Goal: Task Accomplishment & Management: Use online tool/utility

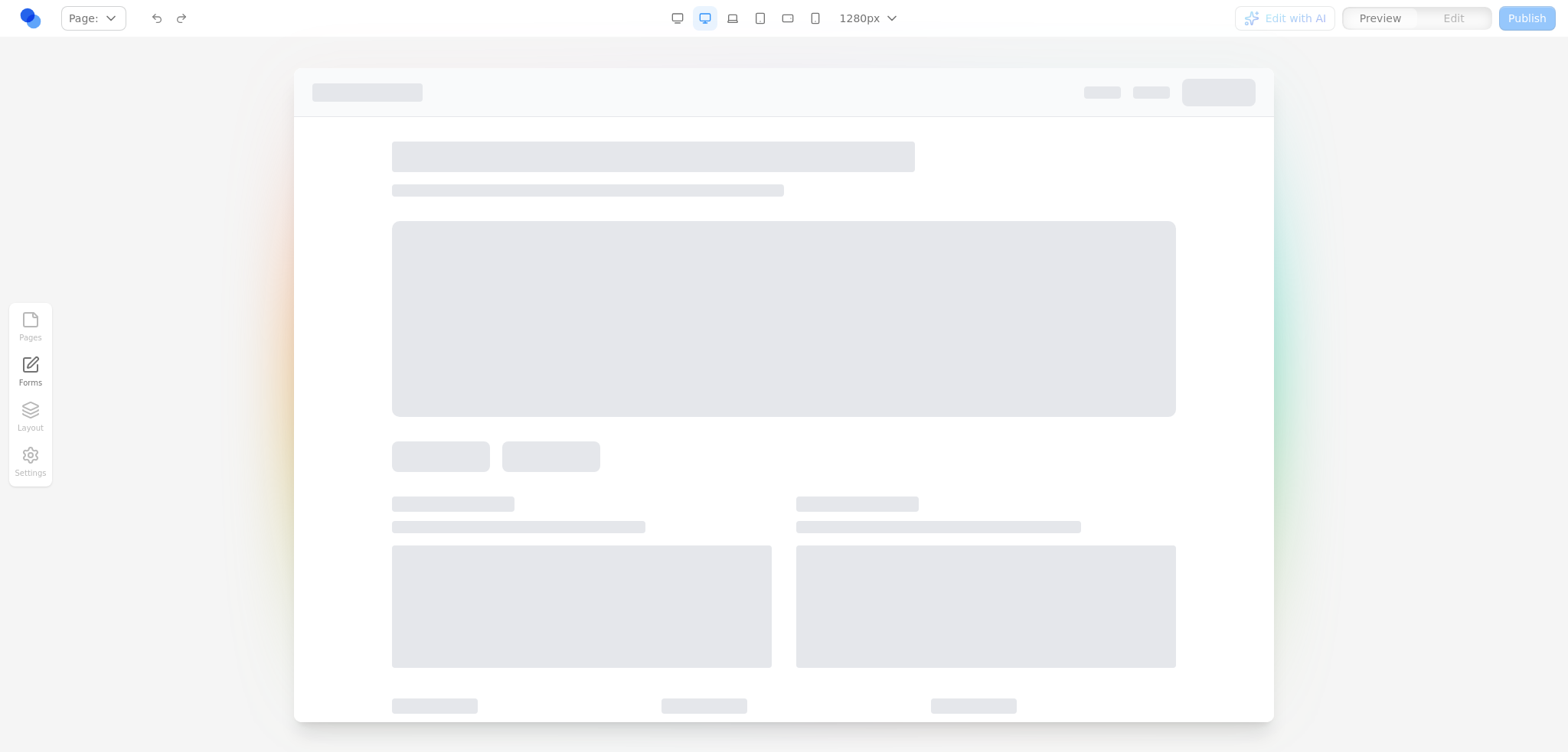
click at [49, 8] on div "Page: Manage pages" at bounding box center [271, 19] width 505 height 25
click at [31, 12] on link at bounding box center [31, 19] width 25 height 25
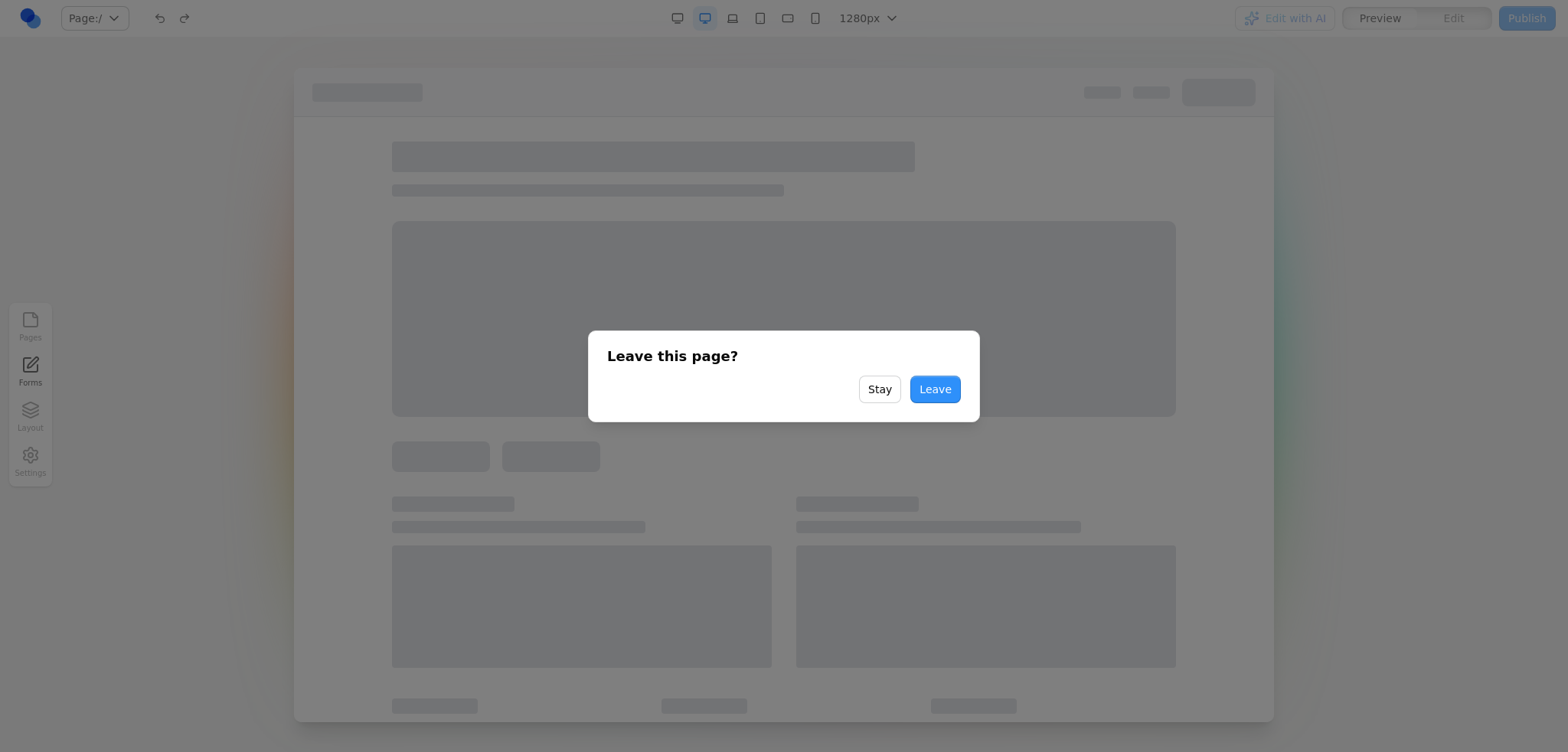
click at [923, 382] on button "Leave" at bounding box center [935, 389] width 50 height 28
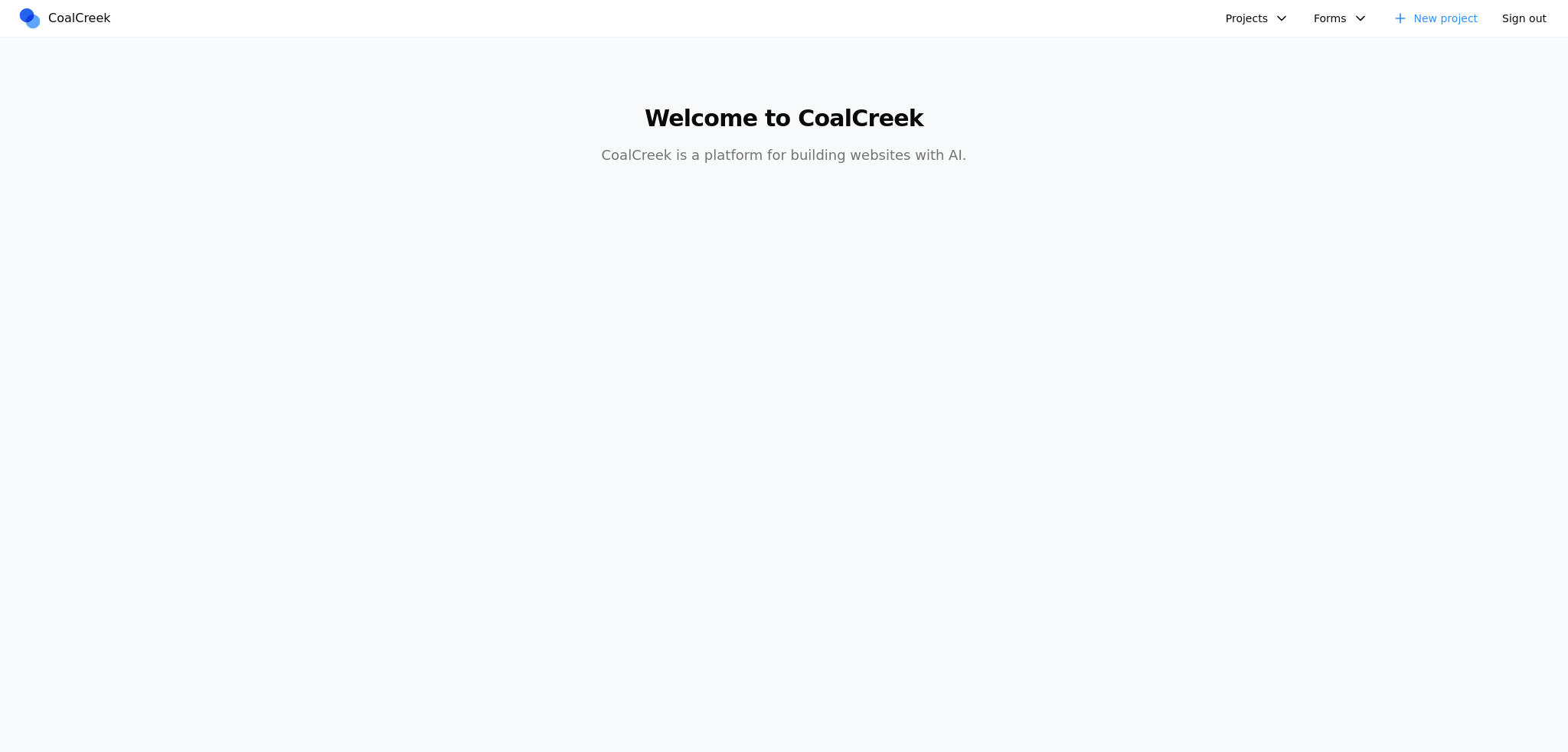
click at [1269, 26] on button "Projects" at bounding box center [1257, 19] width 82 height 25
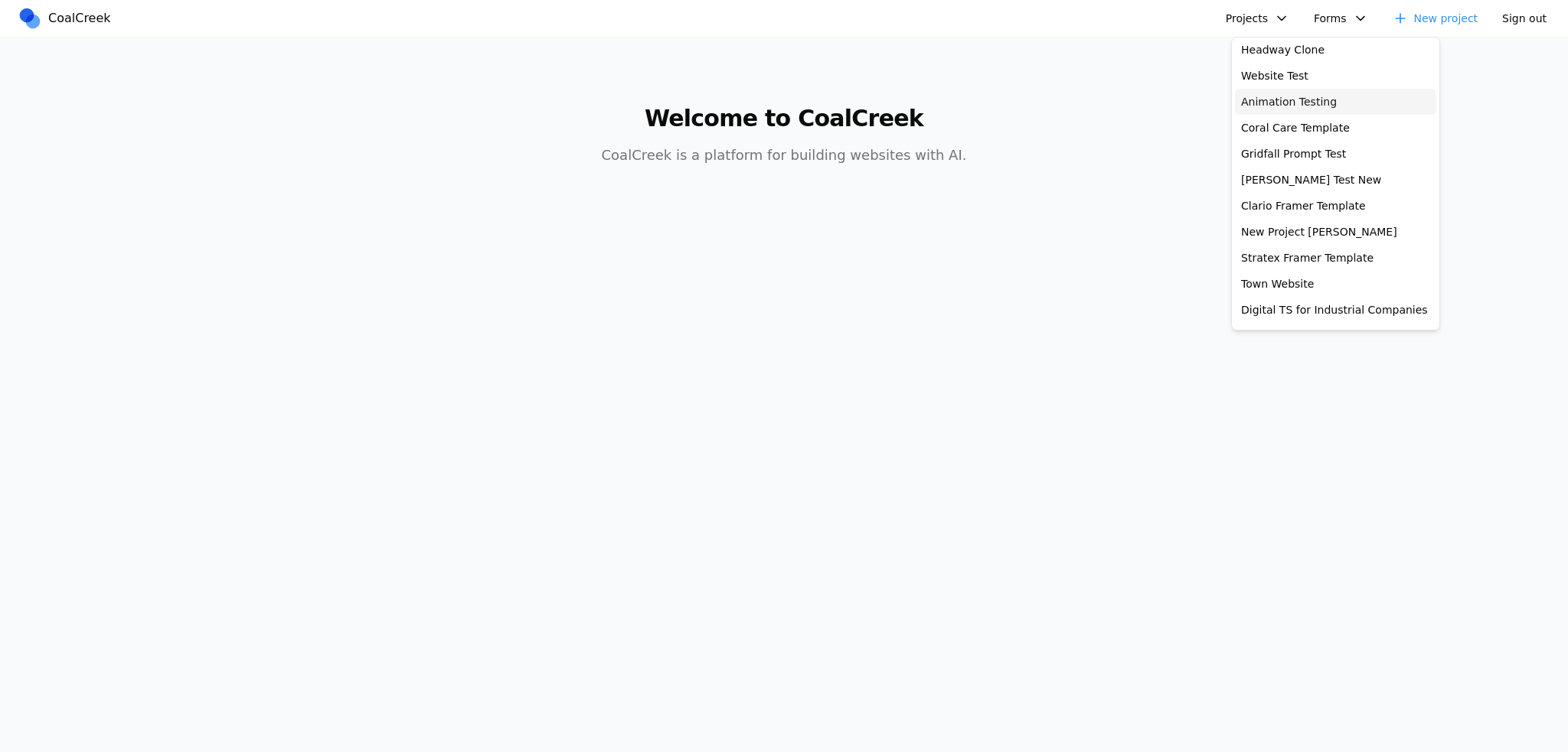
scroll to position [84, 0]
click at [1312, 176] on link "Gridfall Prompt Test" at bounding box center [1335, 177] width 201 height 26
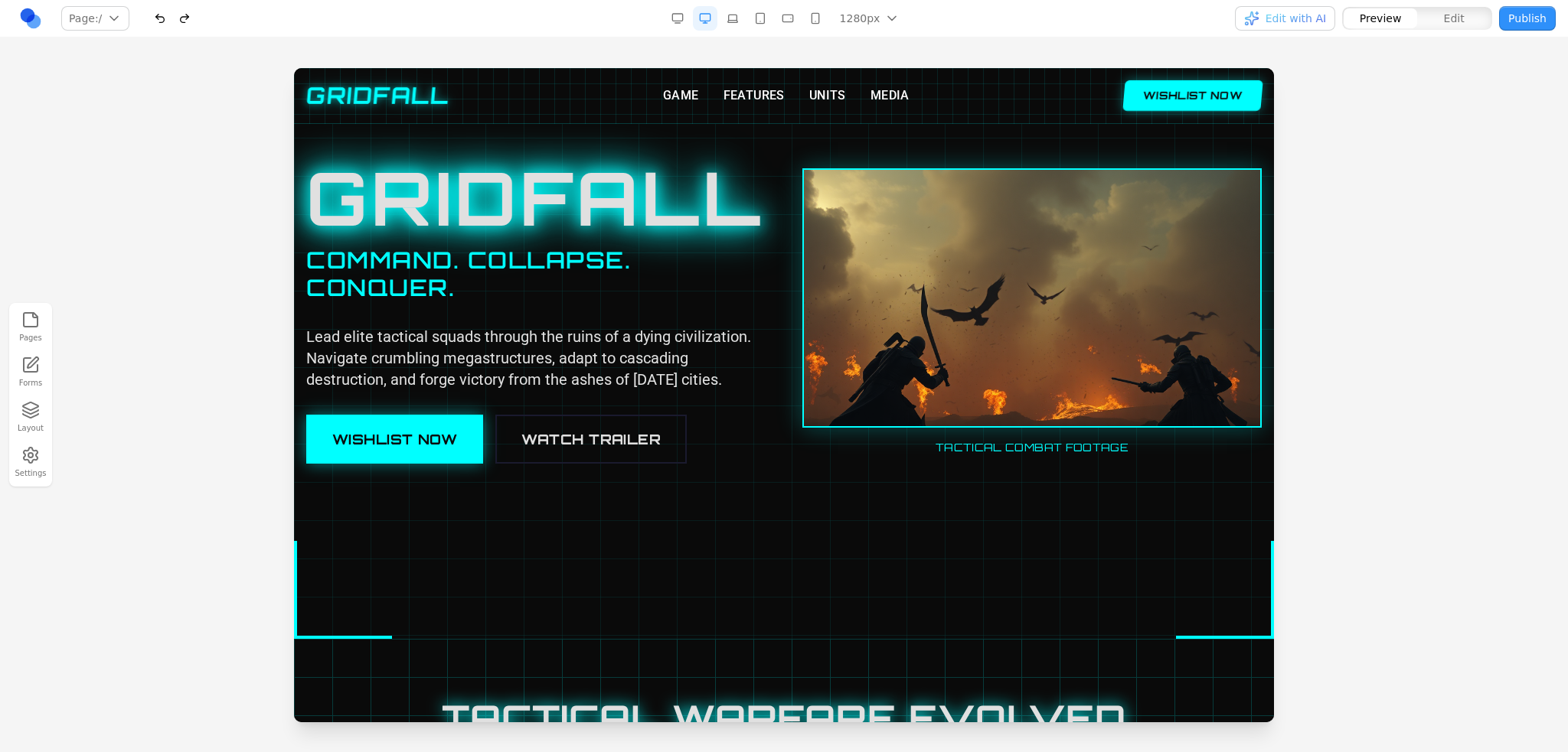
scroll to position [76, 0]
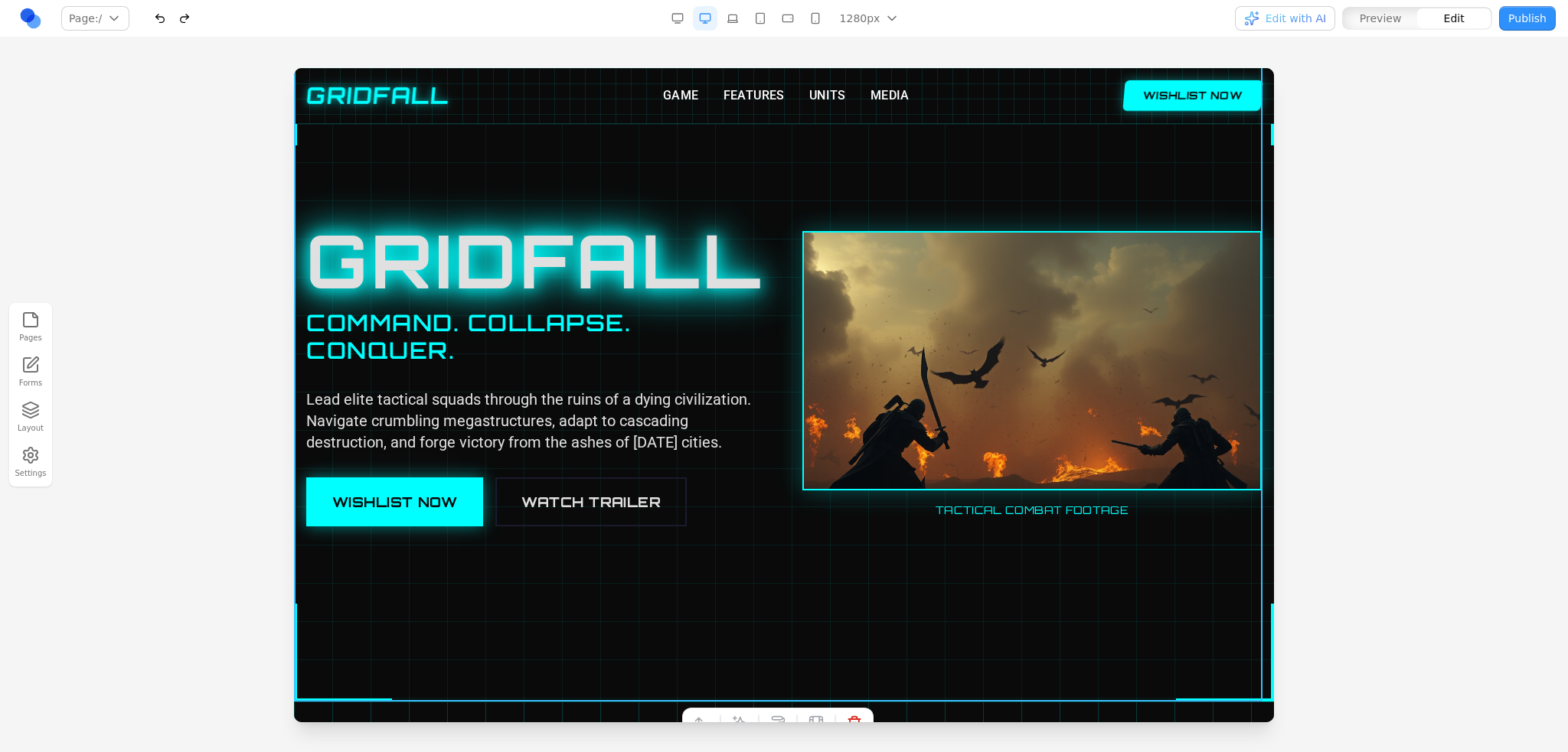
click at [821, 154] on div at bounding box center [784, 375] width 980 height 654
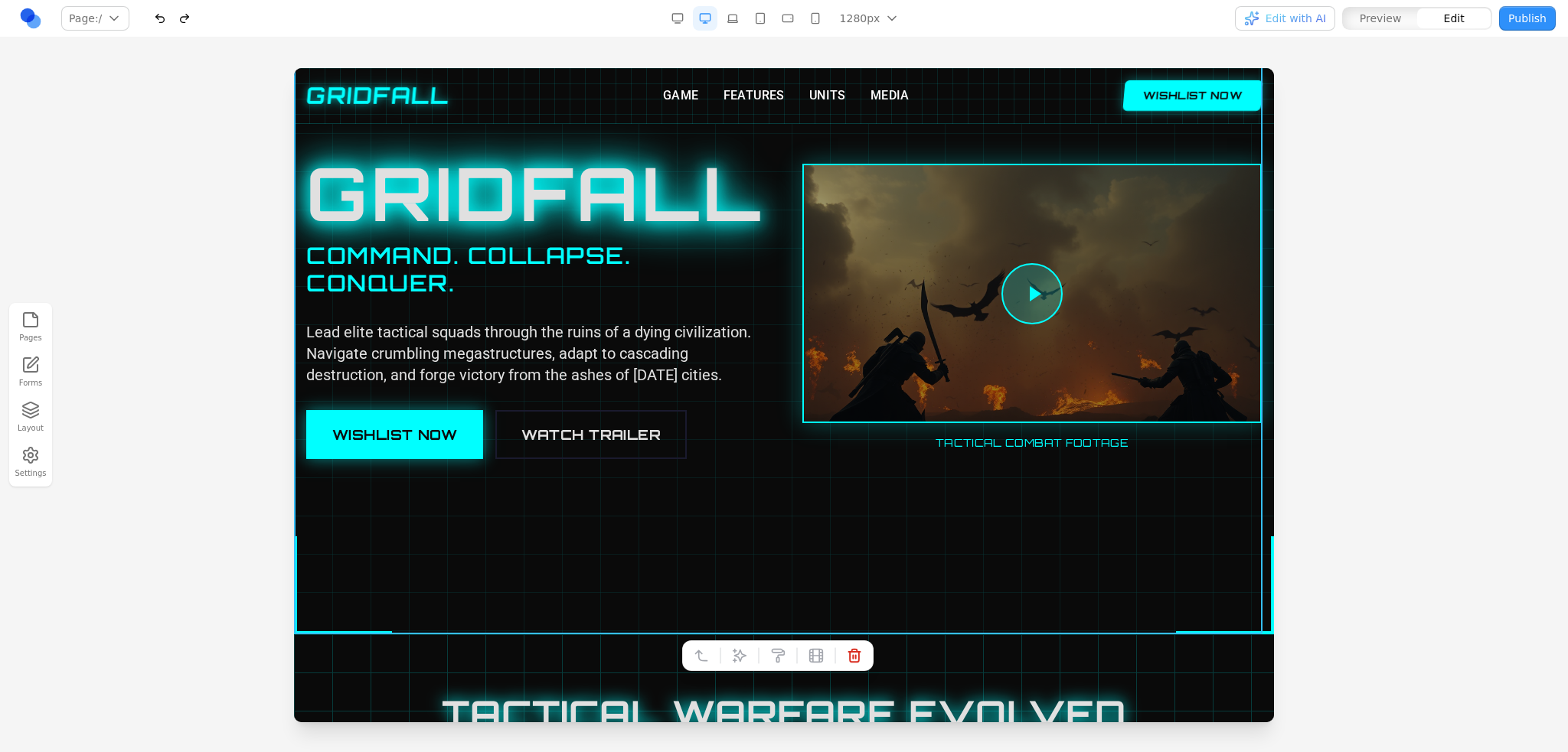
scroll to position [306, 0]
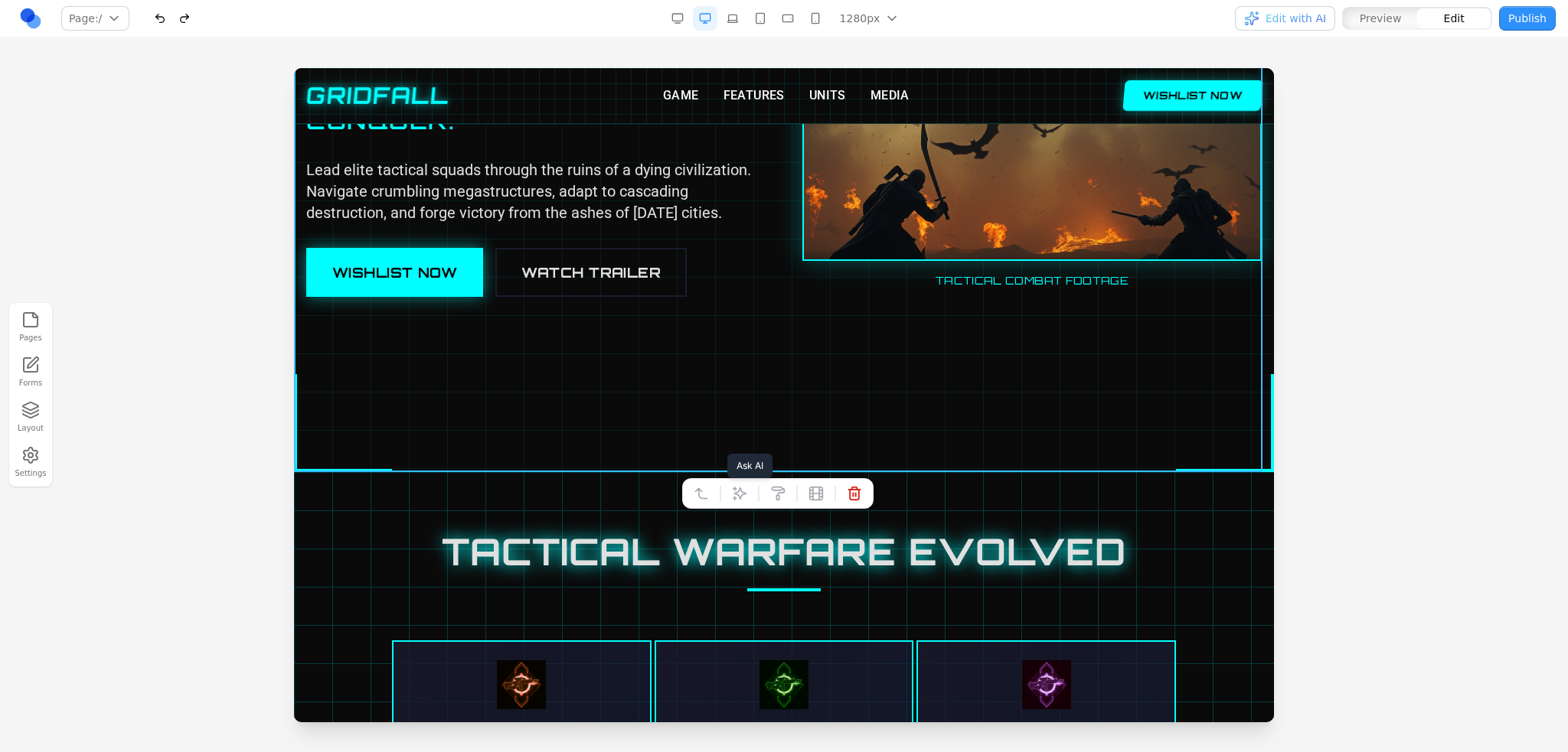
click at [735, 492] on icon at bounding box center [739, 494] width 15 height 15
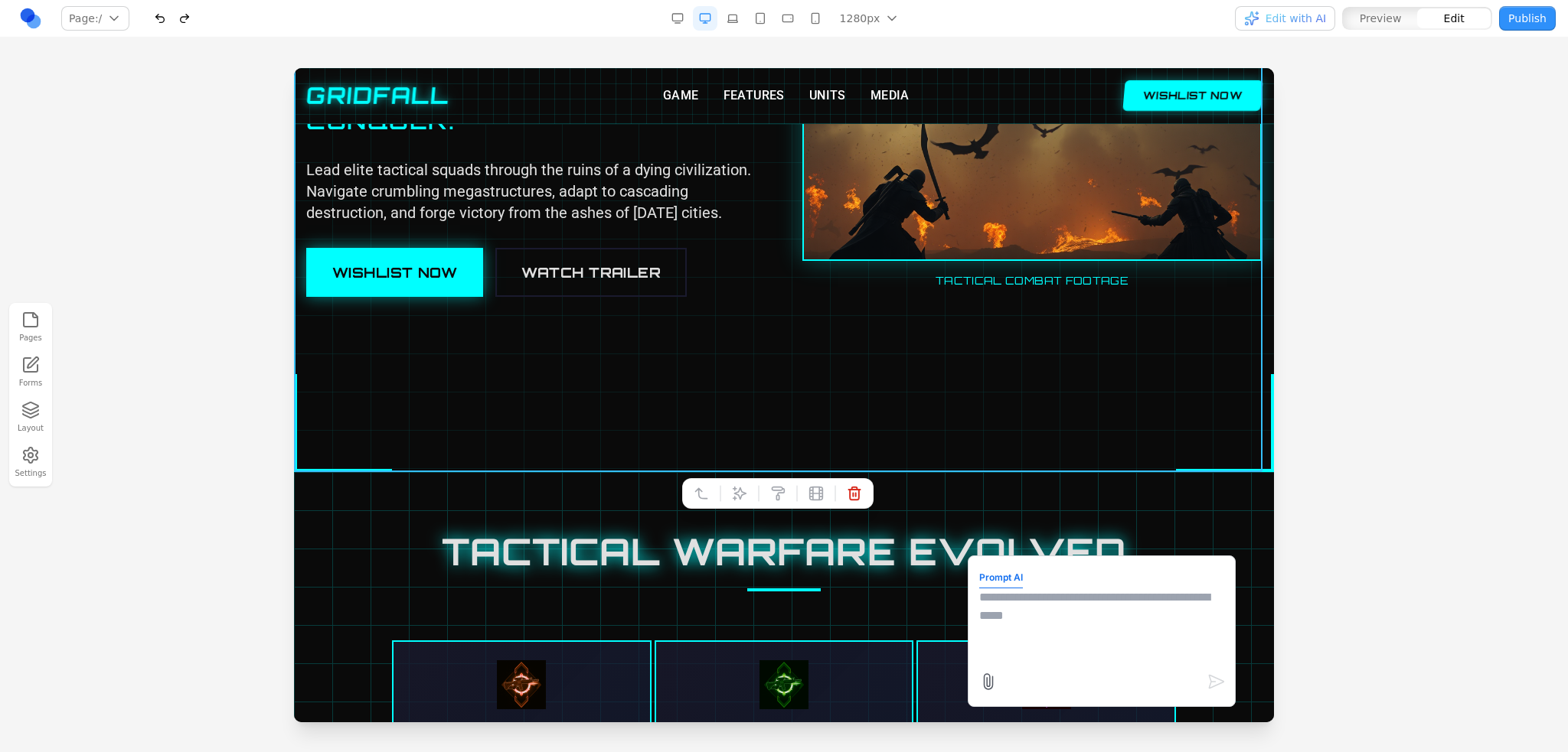
click at [1032, 611] on textarea at bounding box center [1101, 626] width 245 height 76
type textarea "**********"
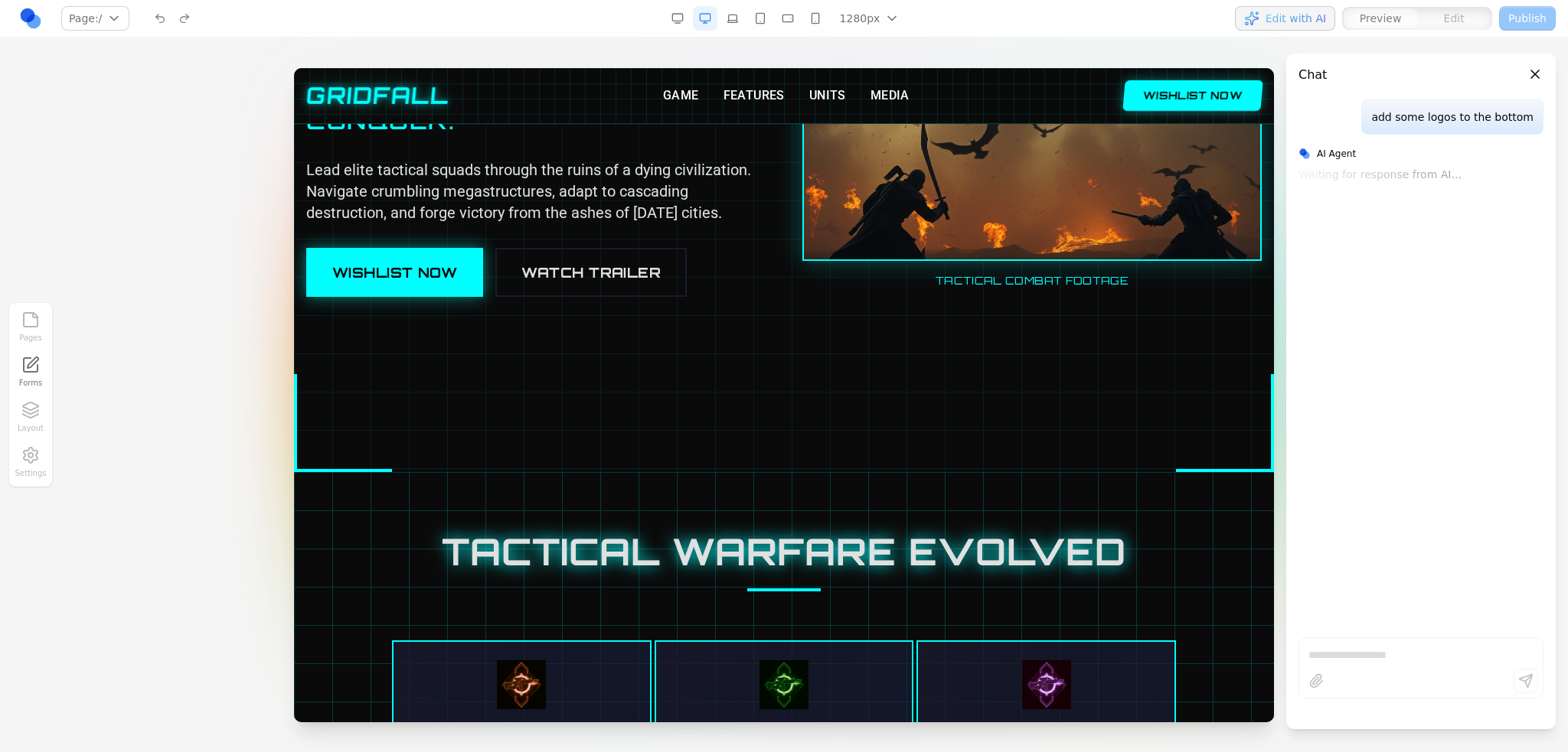
click at [1465, 253] on div "add some logos to the bottom AI Agent Waiting for response from AI..." at bounding box center [1421, 363] width 269 height 526
drag, startPoint x: 1425, startPoint y: 185, endPoint x: 1343, endPoint y: 155, distance: 87.3
click at [1369, 167] on div "add some logos to the bottom AI Agent Waiting for response from AI..." at bounding box center [1421, 363] width 269 height 526
click at [1343, 155] on div "AI Agent" at bounding box center [1421, 153] width 245 height 14
drag, startPoint x: 1401, startPoint y: 181, endPoint x: 1522, endPoint y: 244, distance: 136.4
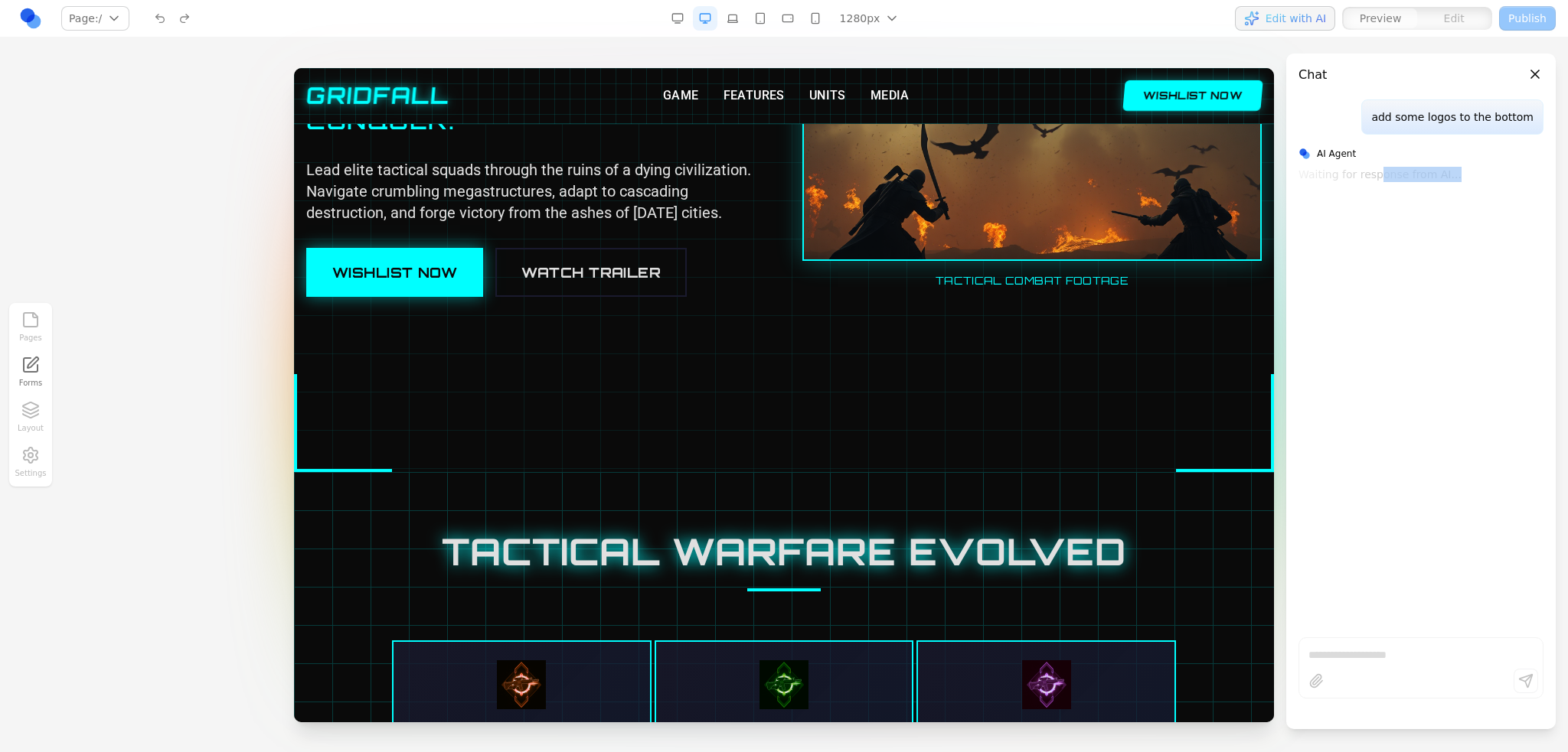
click at [1523, 241] on div "add some logos to the bottom AI Agent Waiting for response from AI..." at bounding box center [1421, 363] width 269 height 526
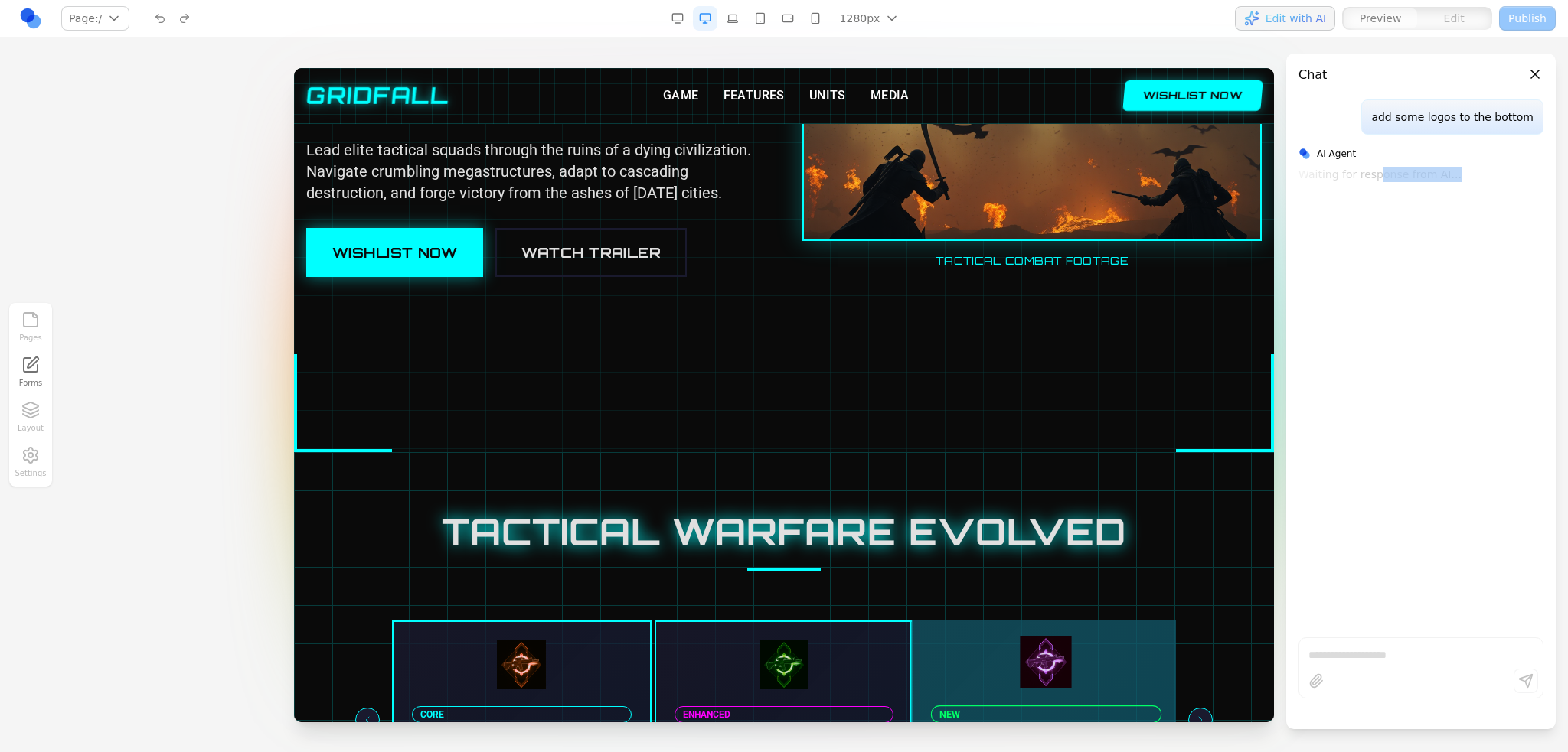
scroll to position [612, 0]
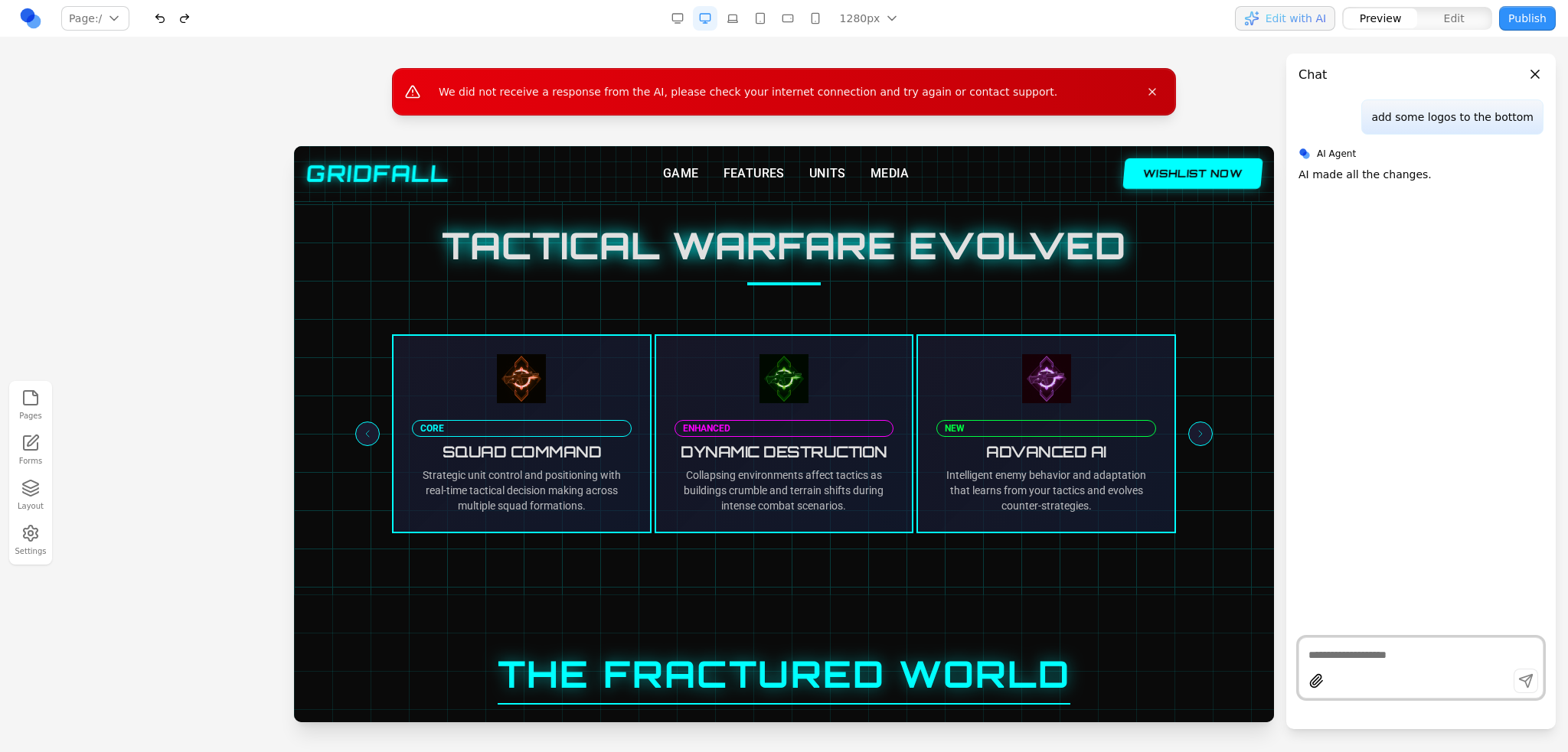
click at [809, 251] on h2 "TACTICAL WARFARE EVOLVED" at bounding box center [784, 246] width 907 height 37
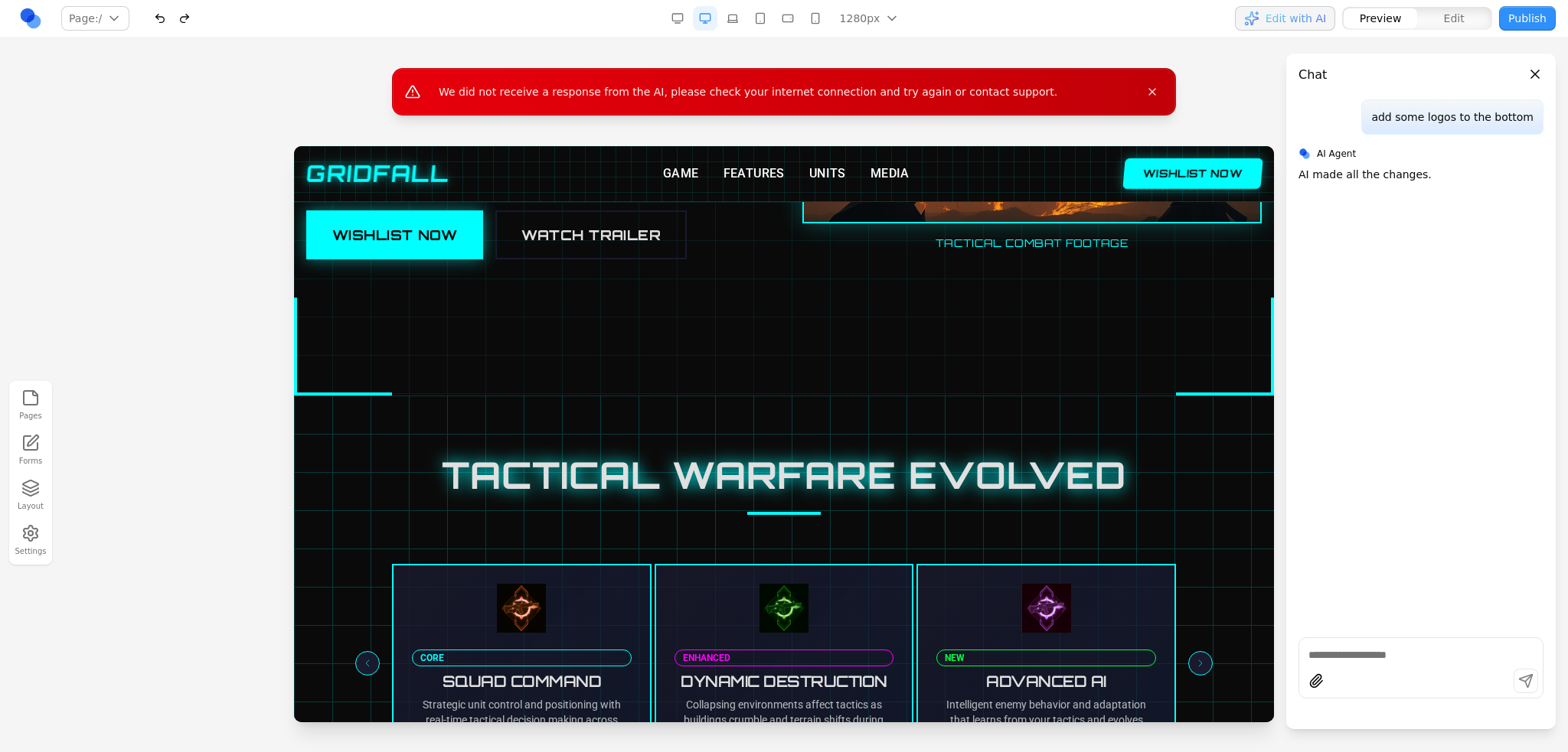
scroll to position [0, 0]
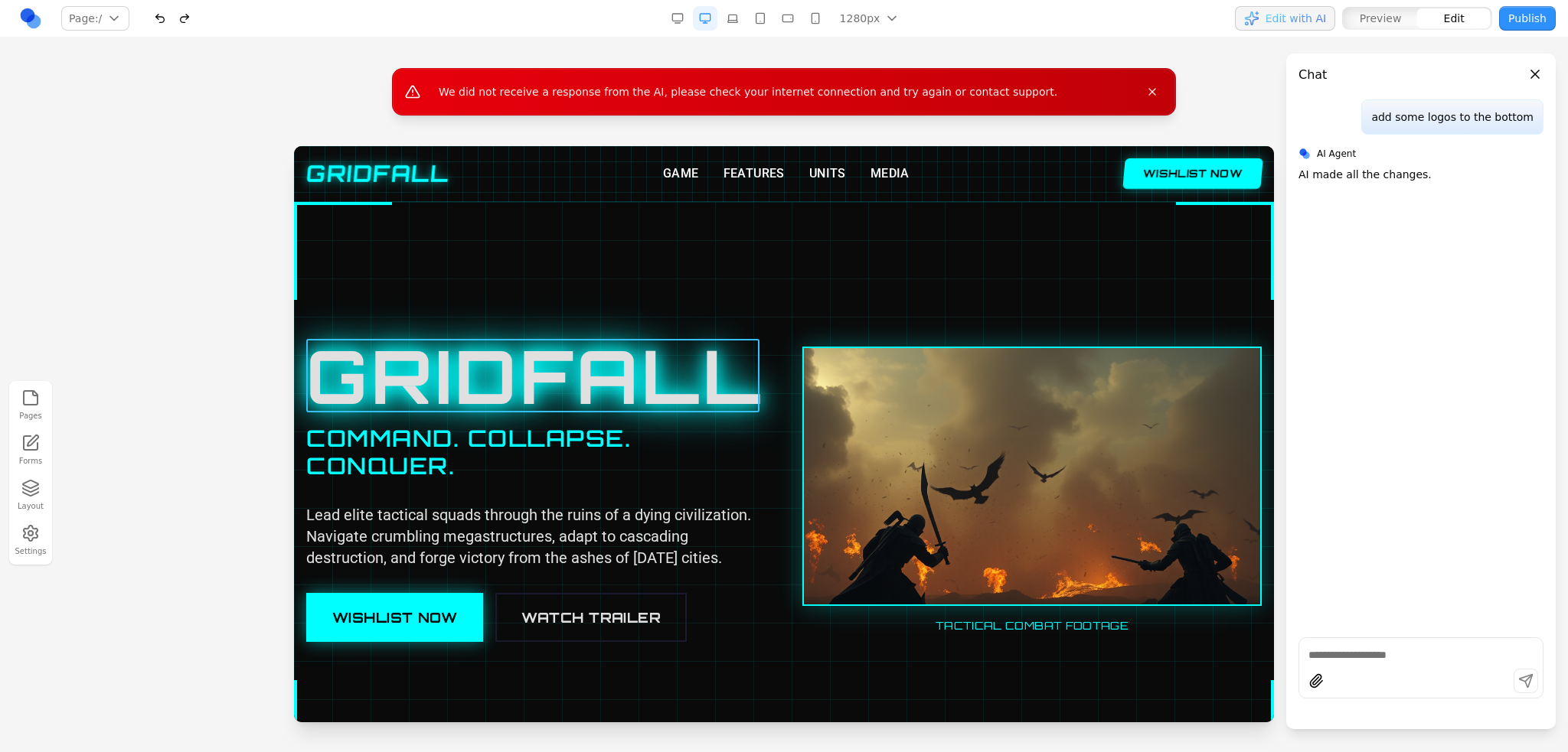
click at [505, 339] on h1 "GRIDFALL" at bounding box center [536, 376] width 459 height 73
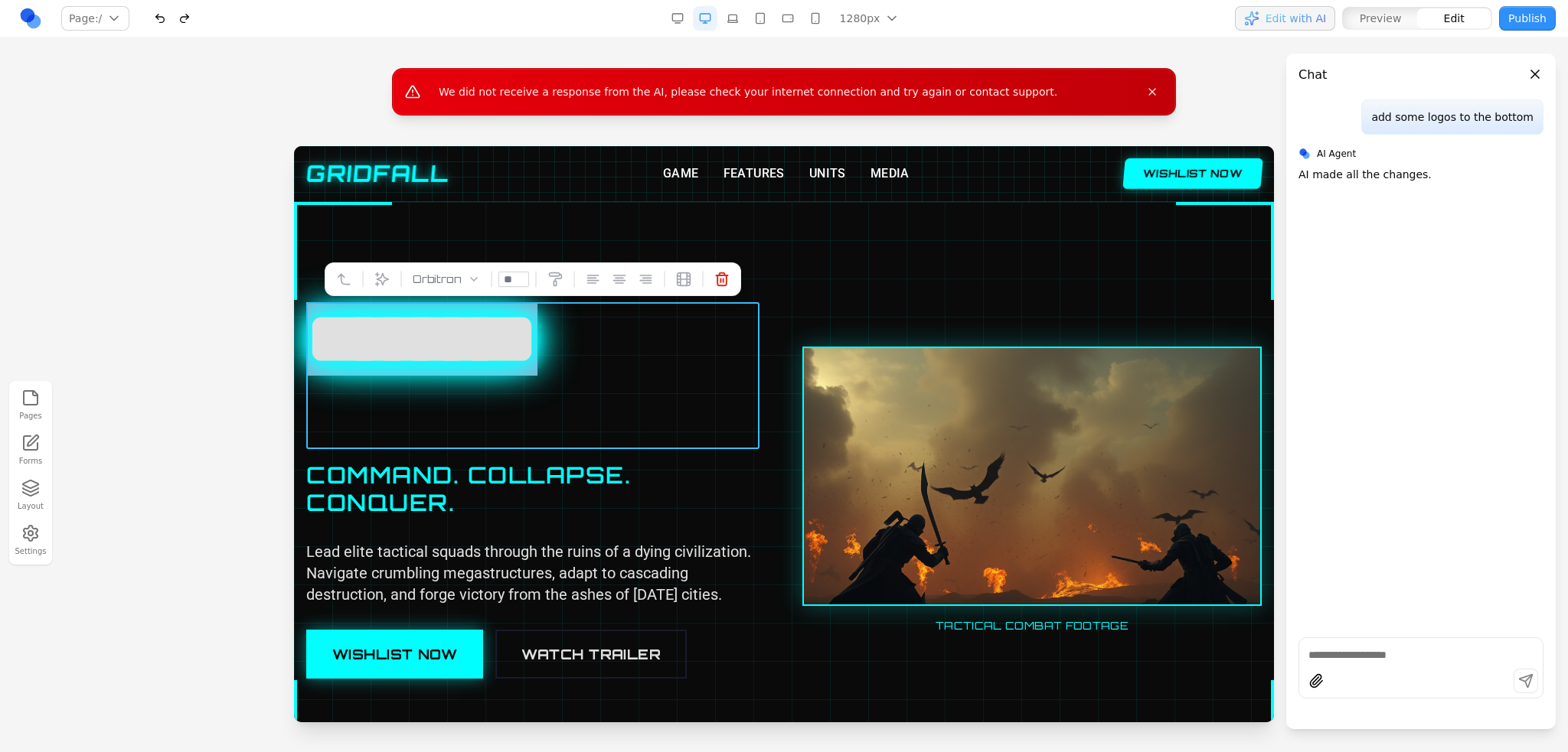
click at [505, 336] on h1 "********" at bounding box center [532, 376] width 453 height 147
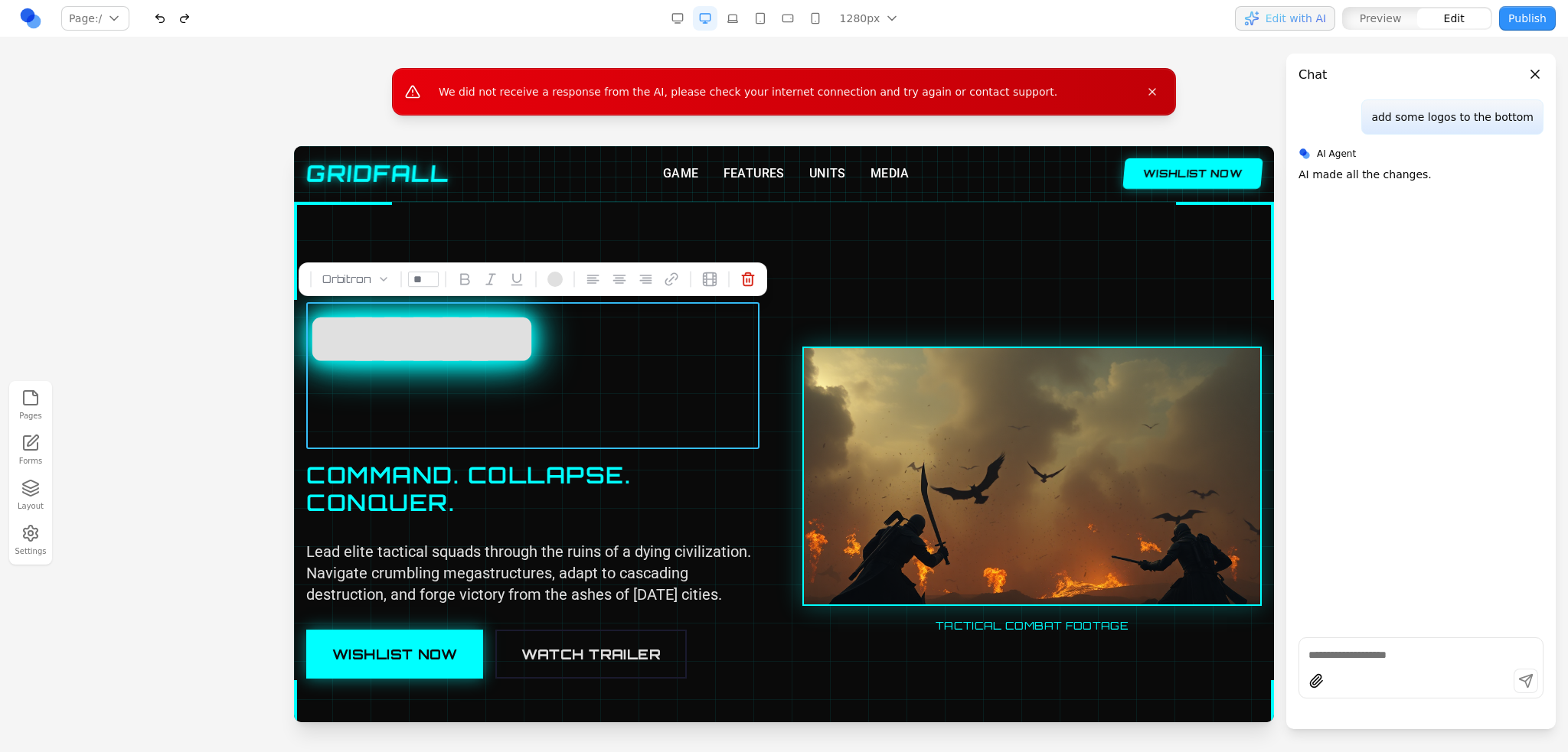
click at [510, 334] on h1 "********" at bounding box center [532, 376] width 453 height 147
click at [427, 396] on h1 "********" at bounding box center [532, 376] width 453 height 147
click at [578, 585] on div "******** COMMAND. COLLAPSE. CONQUER. Lead elite tactical squads through the rui…" at bounding box center [536, 491] width 459 height 376
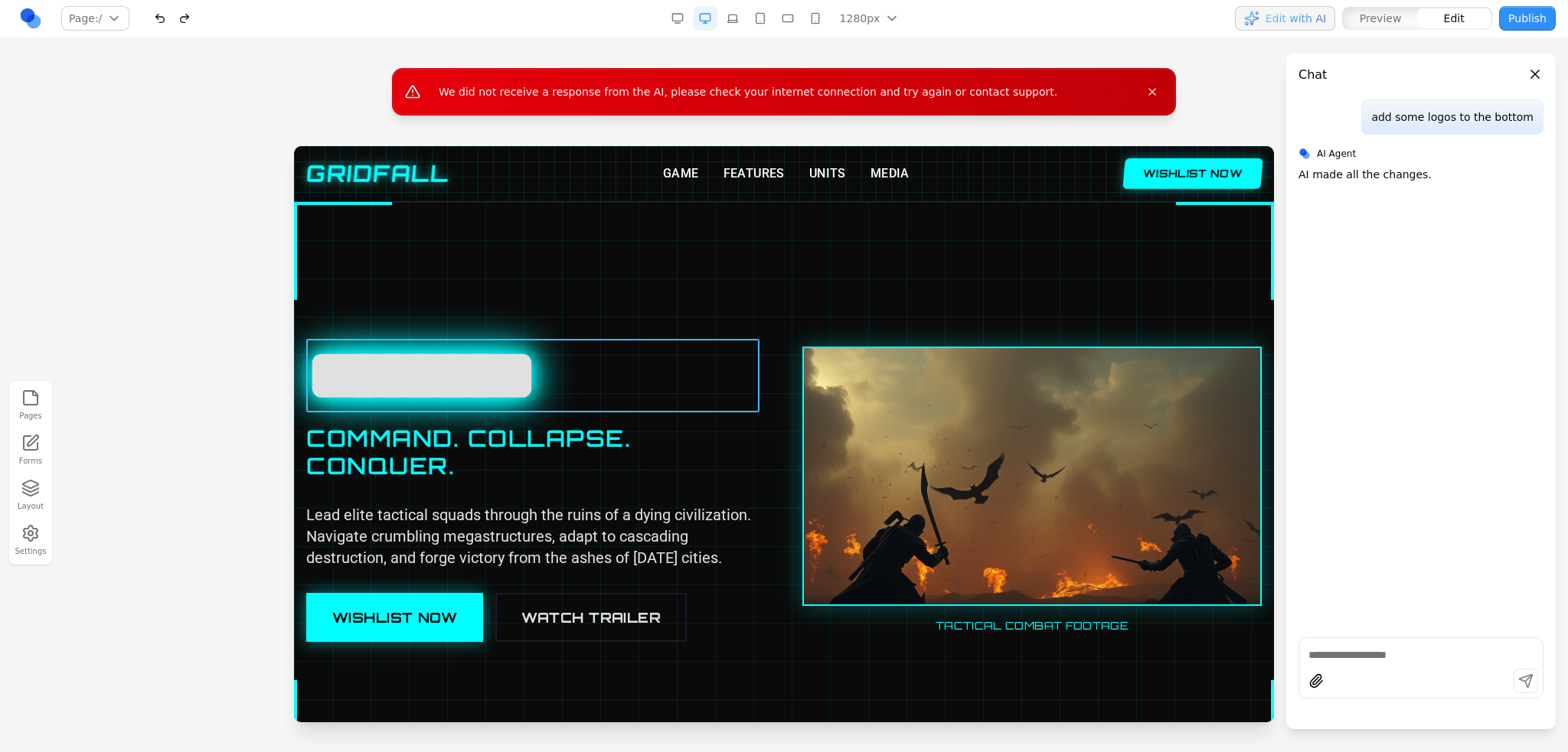
click at [703, 413] on h1 "********" at bounding box center [532, 376] width 453 height 73
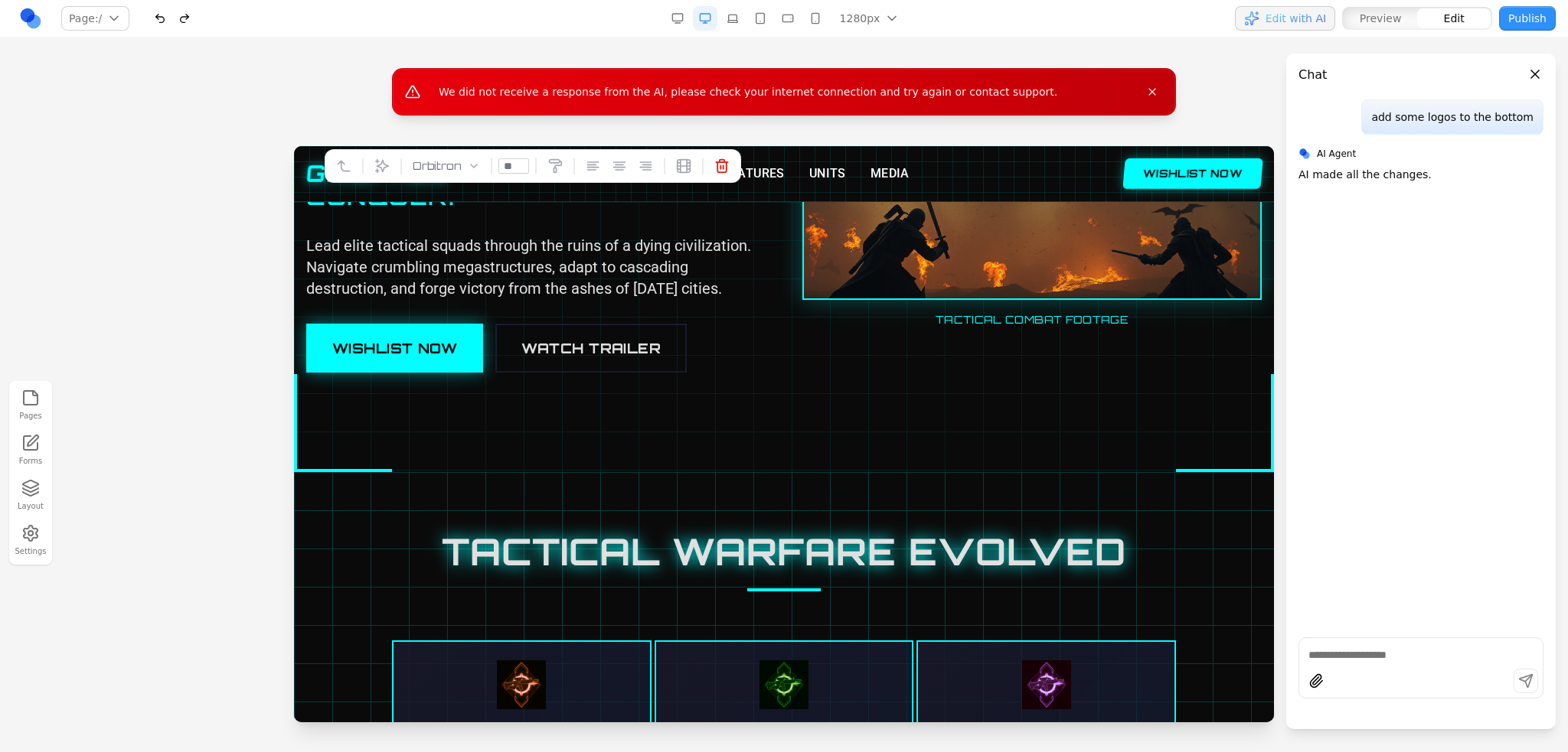
scroll to position [342, 0]
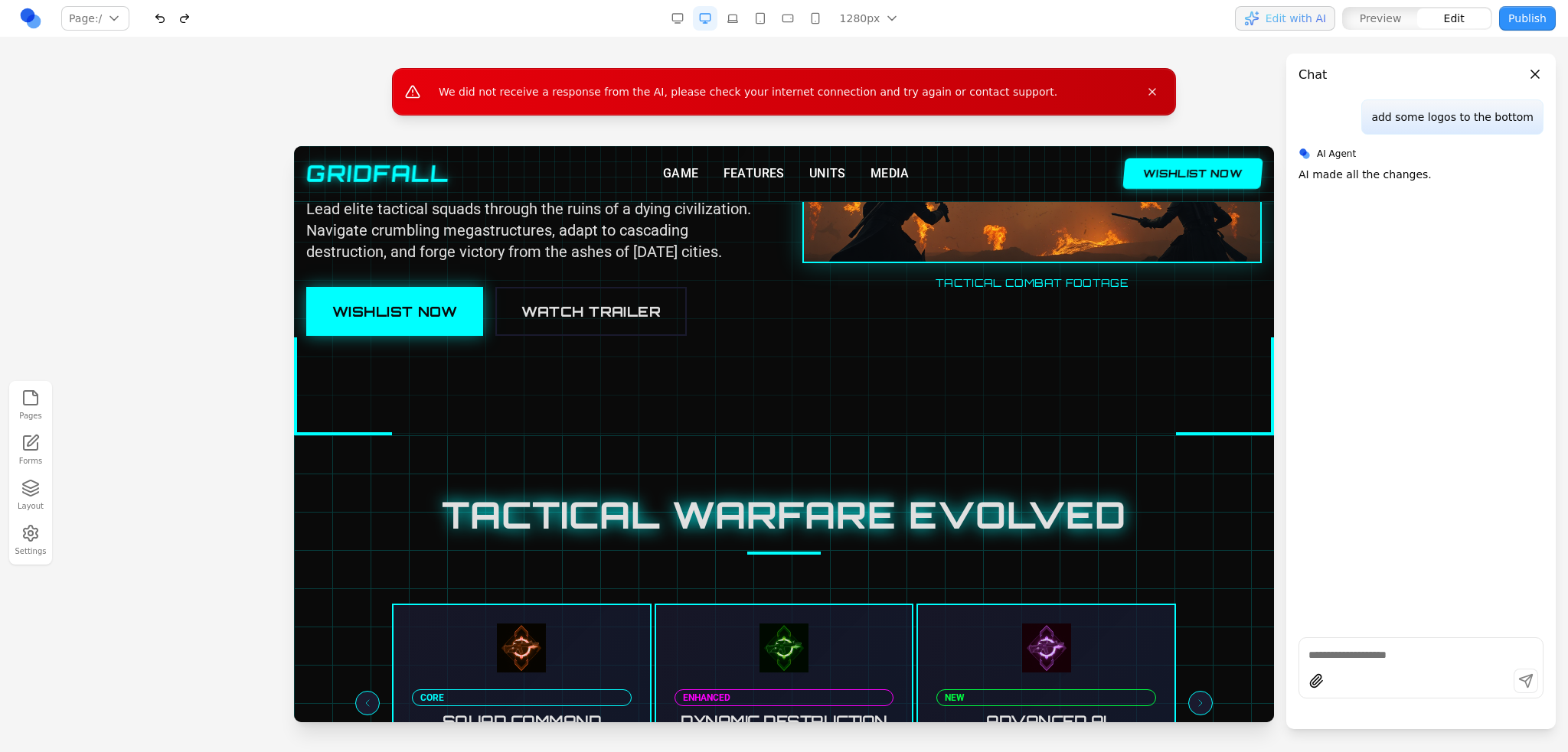
click at [789, 574] on div "TACTICAL WARFARE EVOLVED CORE SQUAD COMMAND Strategic unit control and position…" at bounding box center [784, 649] width 955 height 306
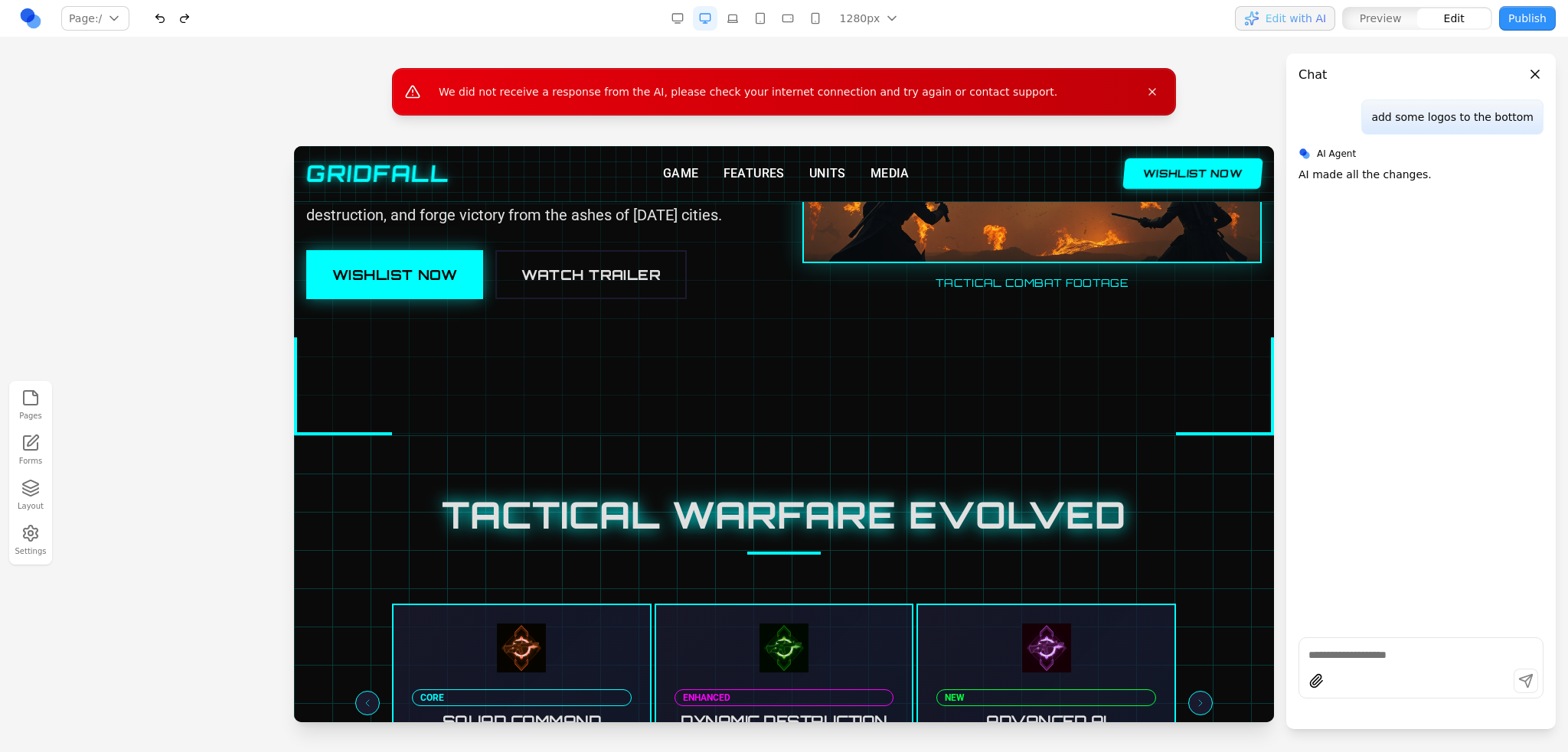
click at [743, 484] on div at bounding box center [784, 650] width 980 height 429
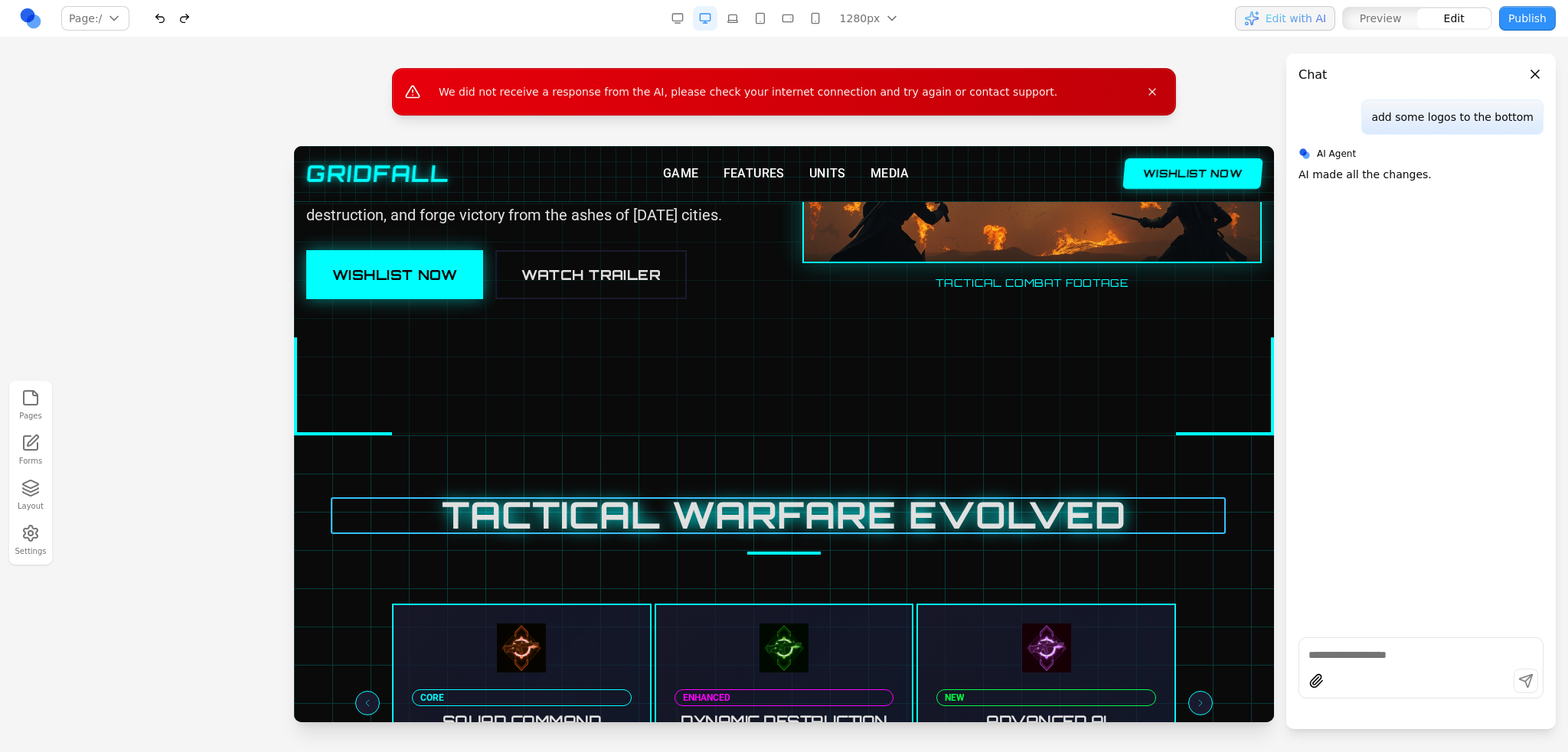
click at [724, 507] on h2 "TACTICAL WARFARE EVOLVED" at bounding box center [784, 515] width 907 height 37
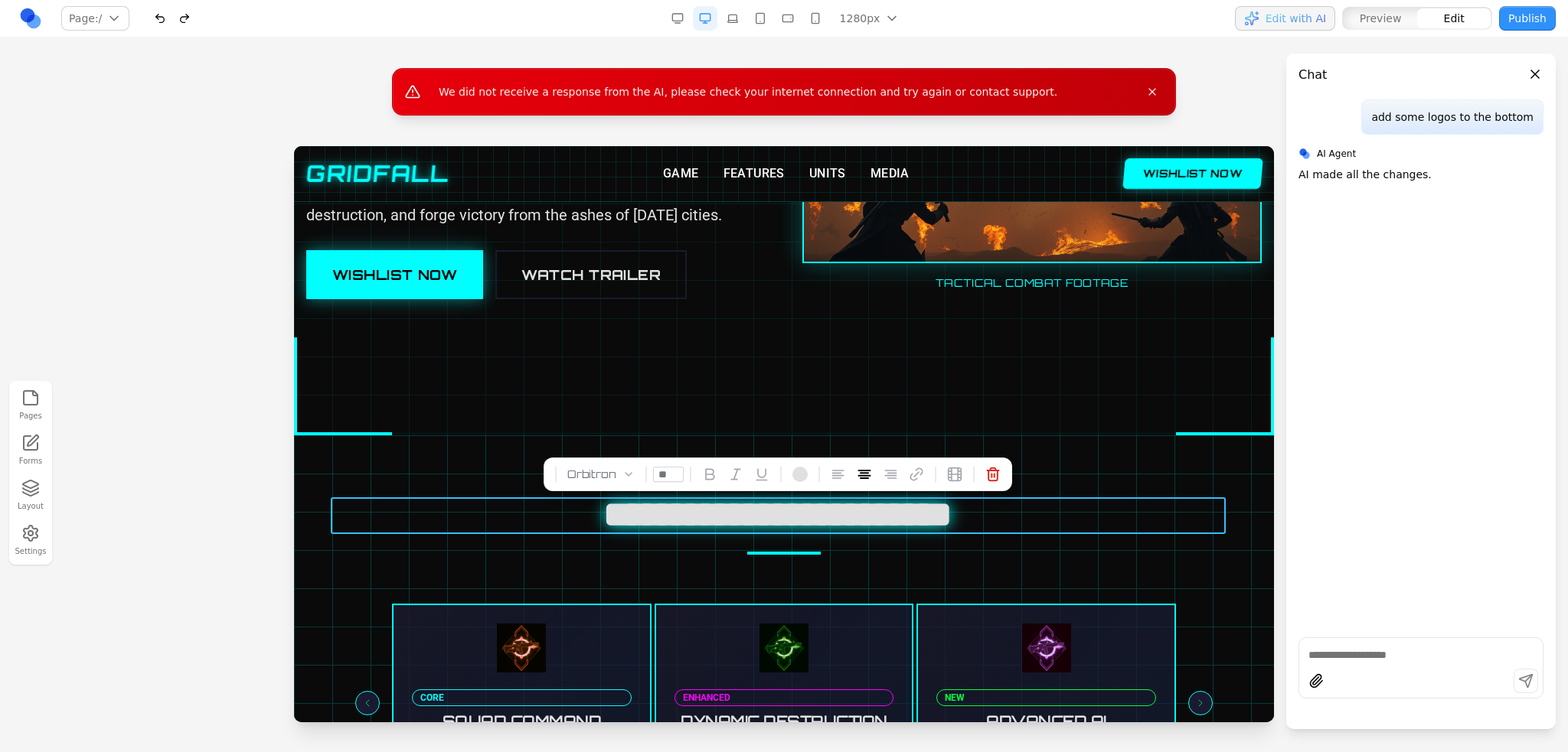
click at [724, 507] on h2 "**********" at bounding box center [779, 515] width 895 height 37
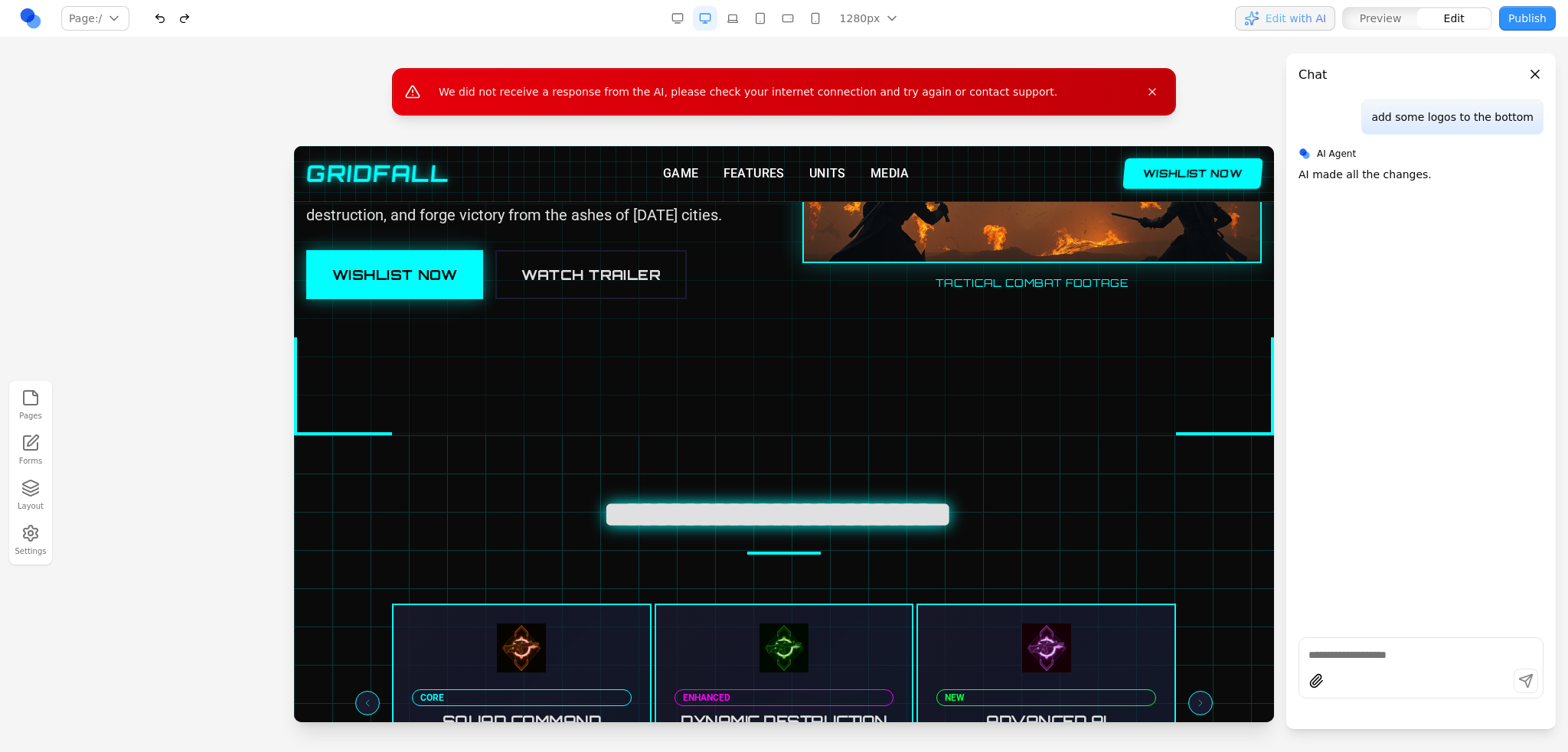
click at [978, 370] on div at bounding box center [784, 147] width 980 height 576
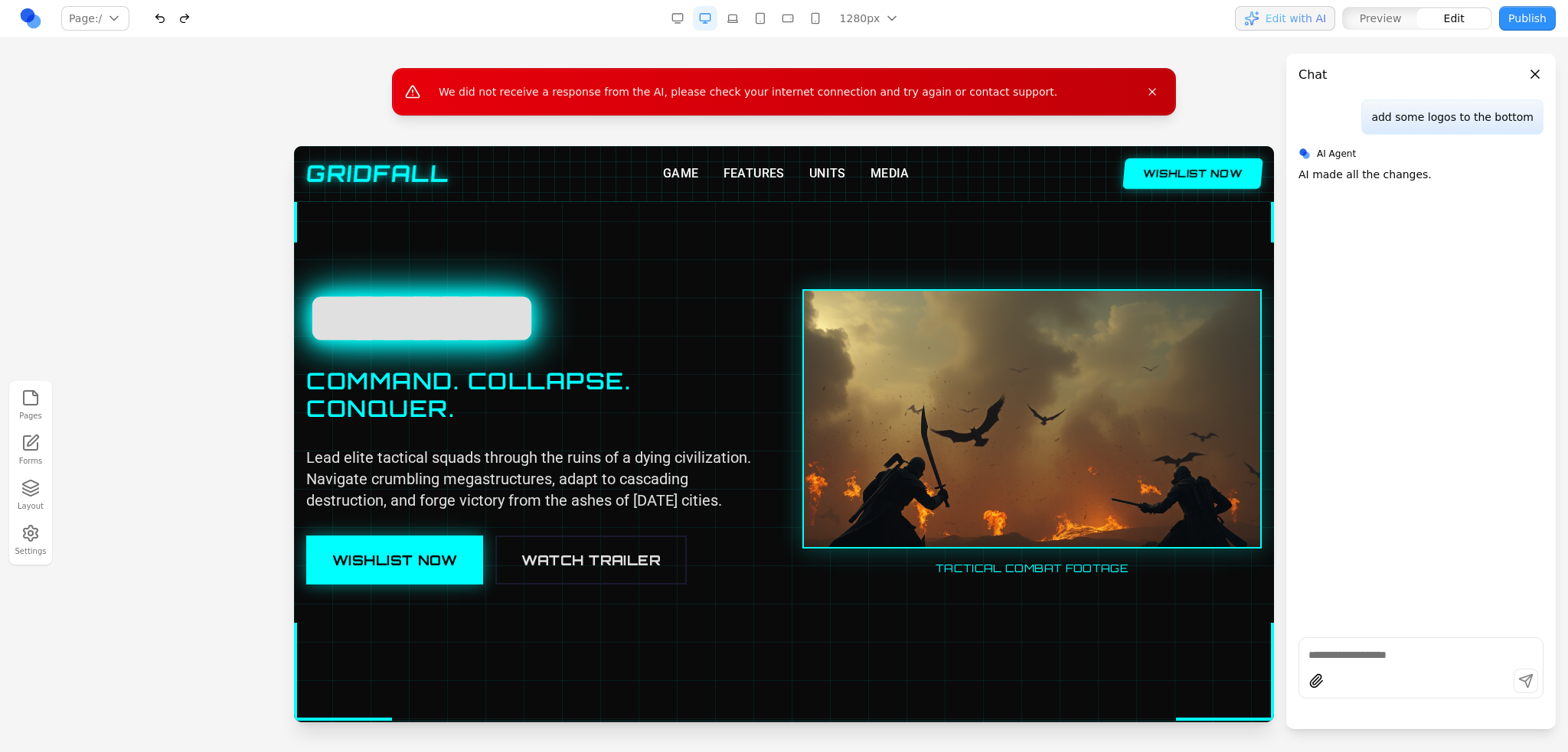
scroll to position [0, 0]
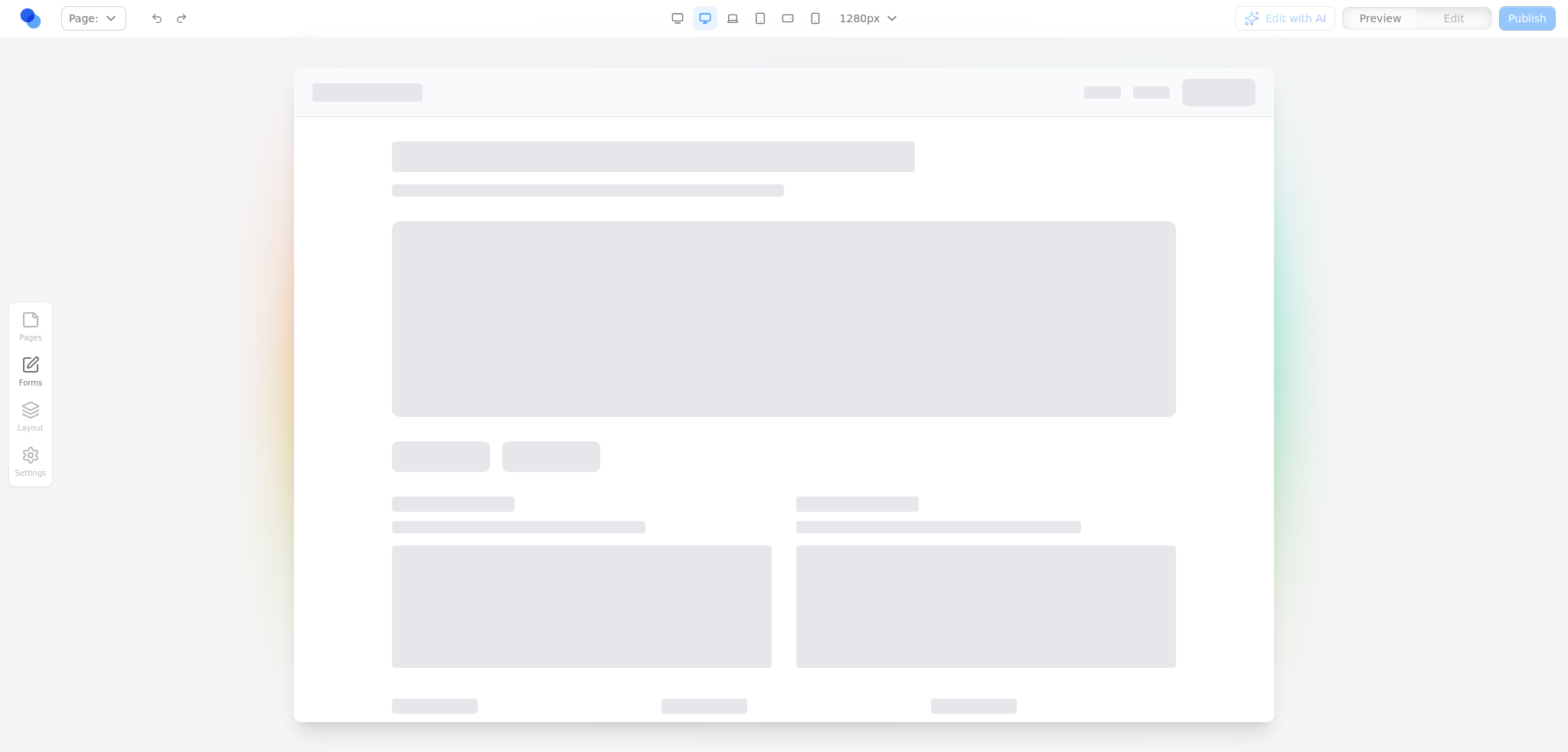
click at [1152, 91] on div at bounding box center [1151, 93] width 37 height 12
click at [1144, 89] on div at bounding box center [1151, 93] width 37 height 12
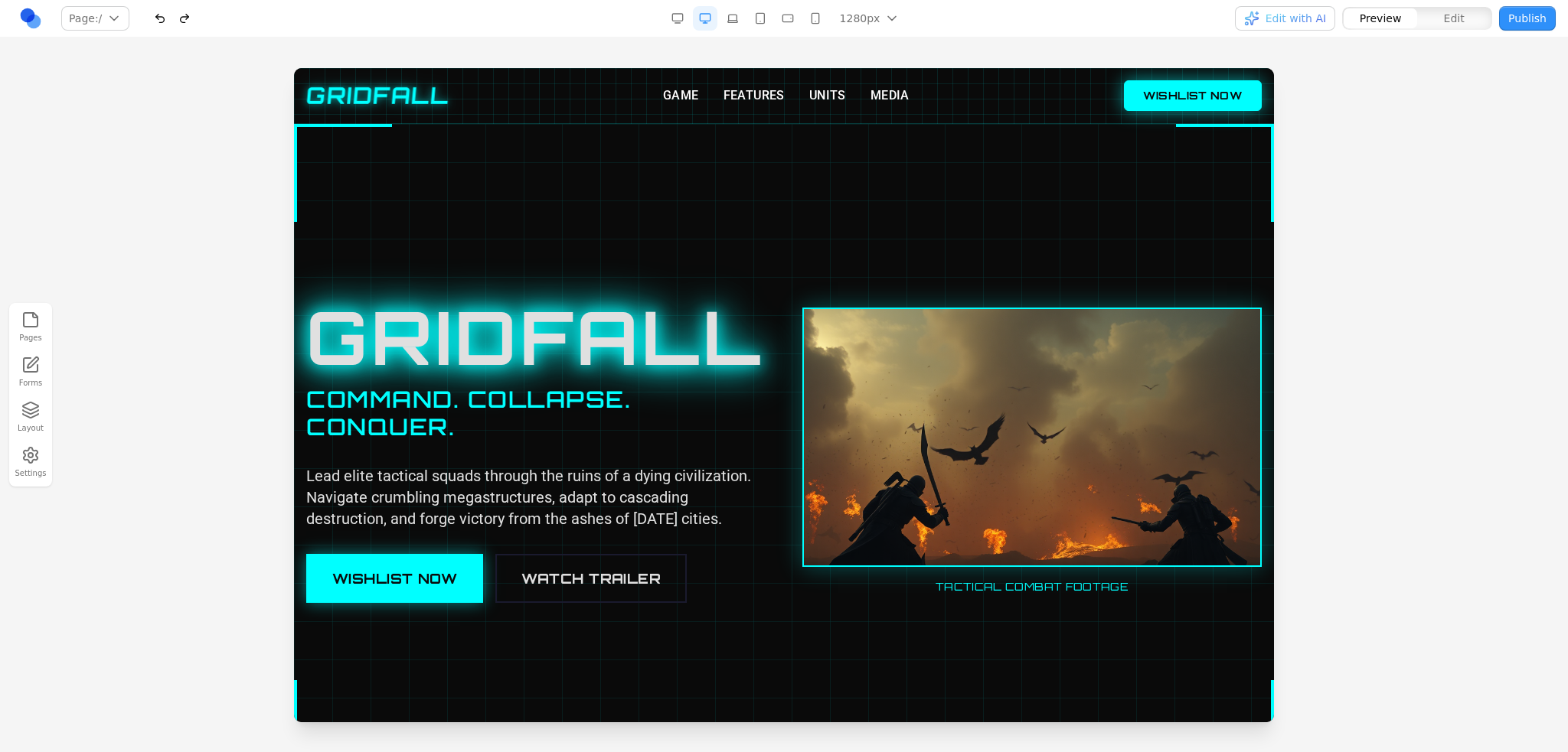
click at [1145, 89] on button "WISHLIST NOW" at bounding box center [1192, 96] width 138 height 31
click at [1152, 90] on button "WISHLIST NOW" at bounding box center [1192, 96] width 138 height 31
click at [1138, 92] on button "WISHLIST NOW" at bounding box center [1192, 96] width 138 height 31
click at [29, 94] on div at bounding box center [784, 410] width 1568 height 683
click at [20, 20] on link at bounding box center [31, 19] width 25 height 25
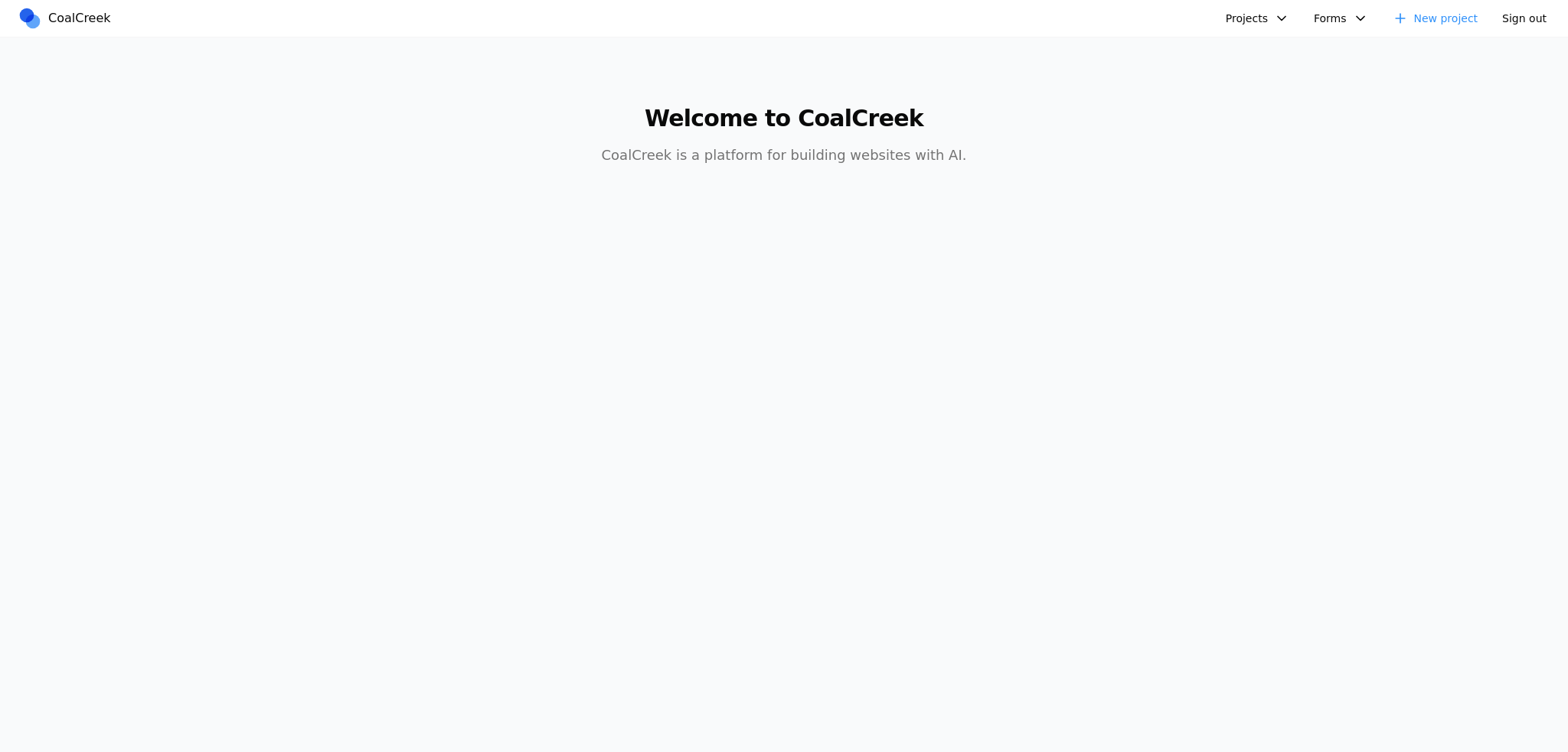
click at [1236, 19] on button "Projects" at bounding box center [1257, 19] width 82 height 25
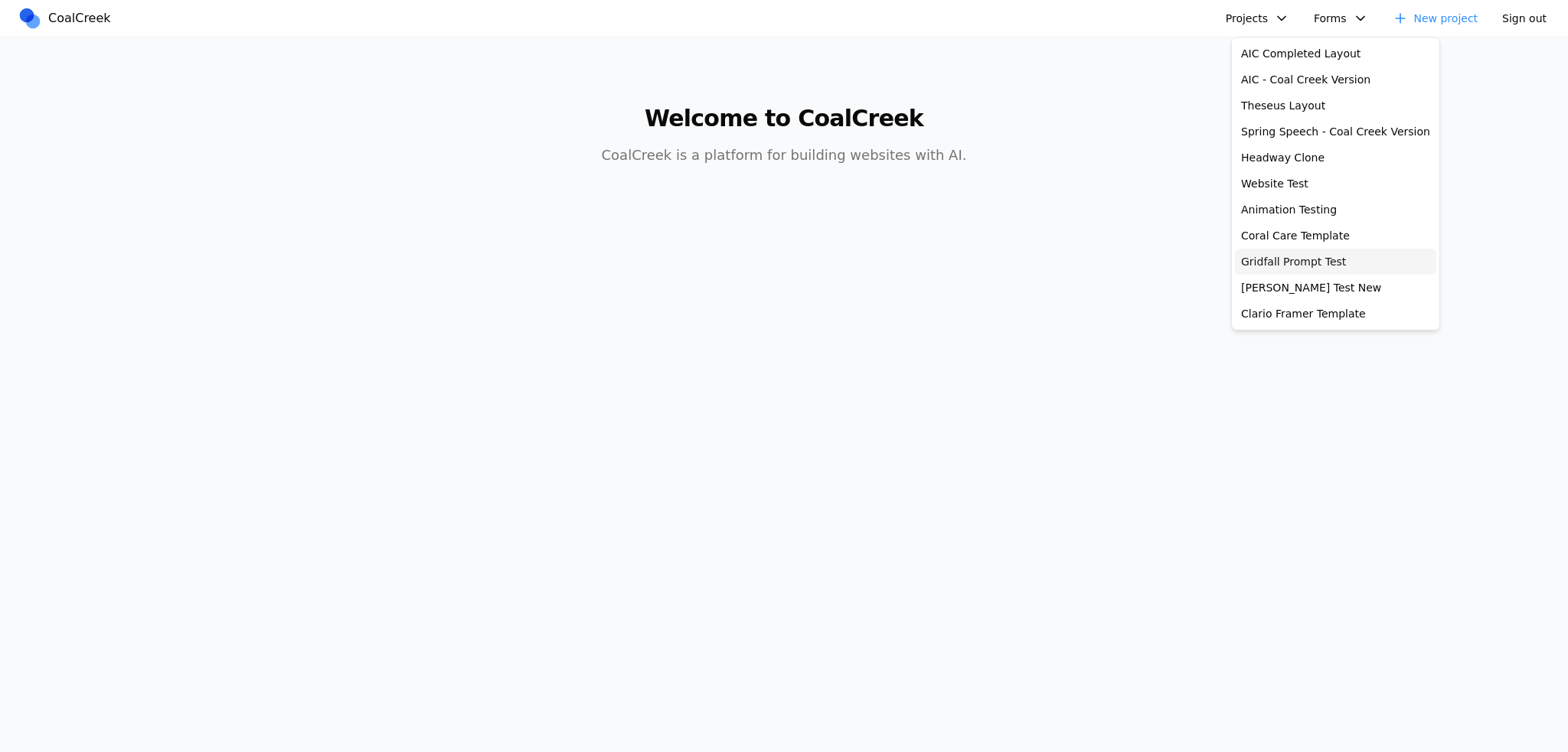
click at [1270, 251] on link "Gridfall Prompt Test" at bounding box center [1335, 261] width 201 height 26
